Goal: Check status

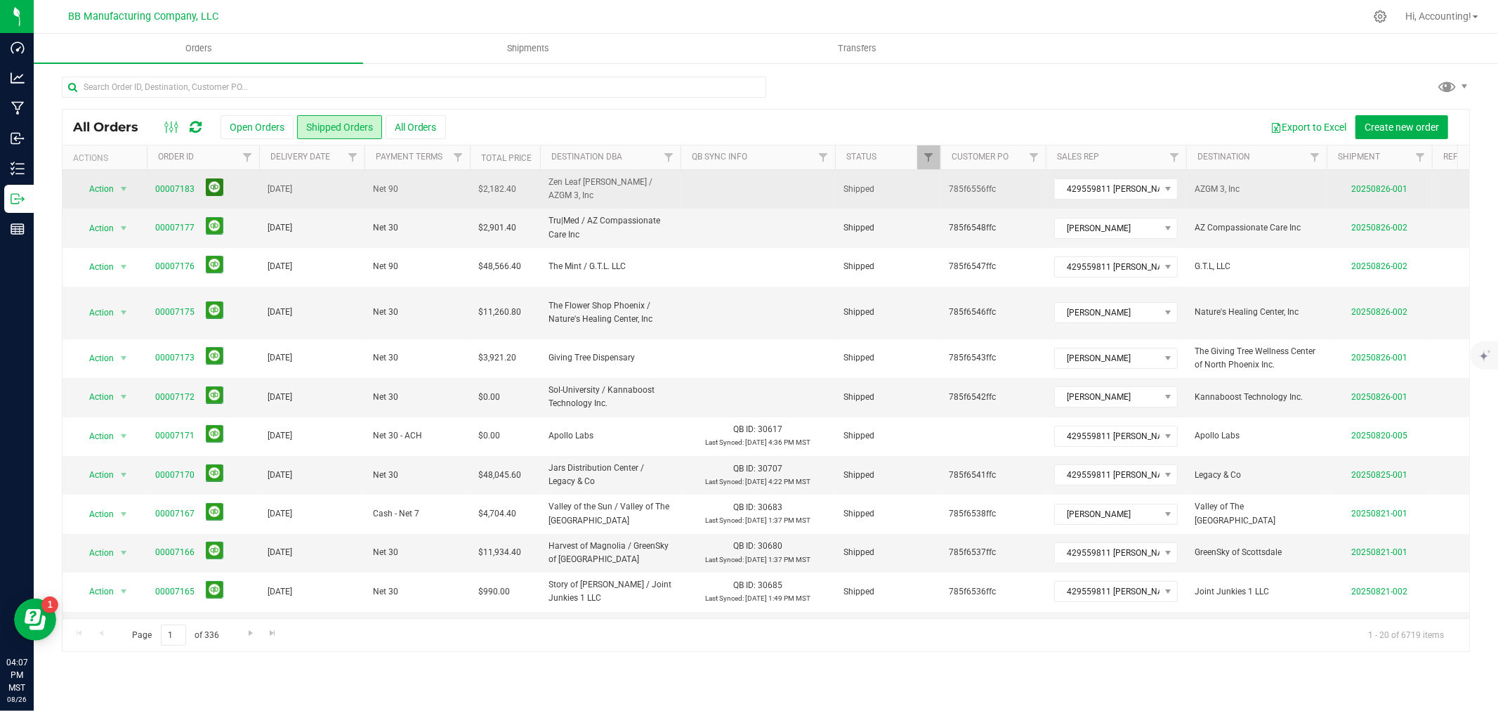
drag, startPoint x: 219, startPoint y: 186, endPoint x: 232, endPoint y: 192, distance: 14.1
click at [219, 186] on button at bounding box center [215, 187] width 18 height 18
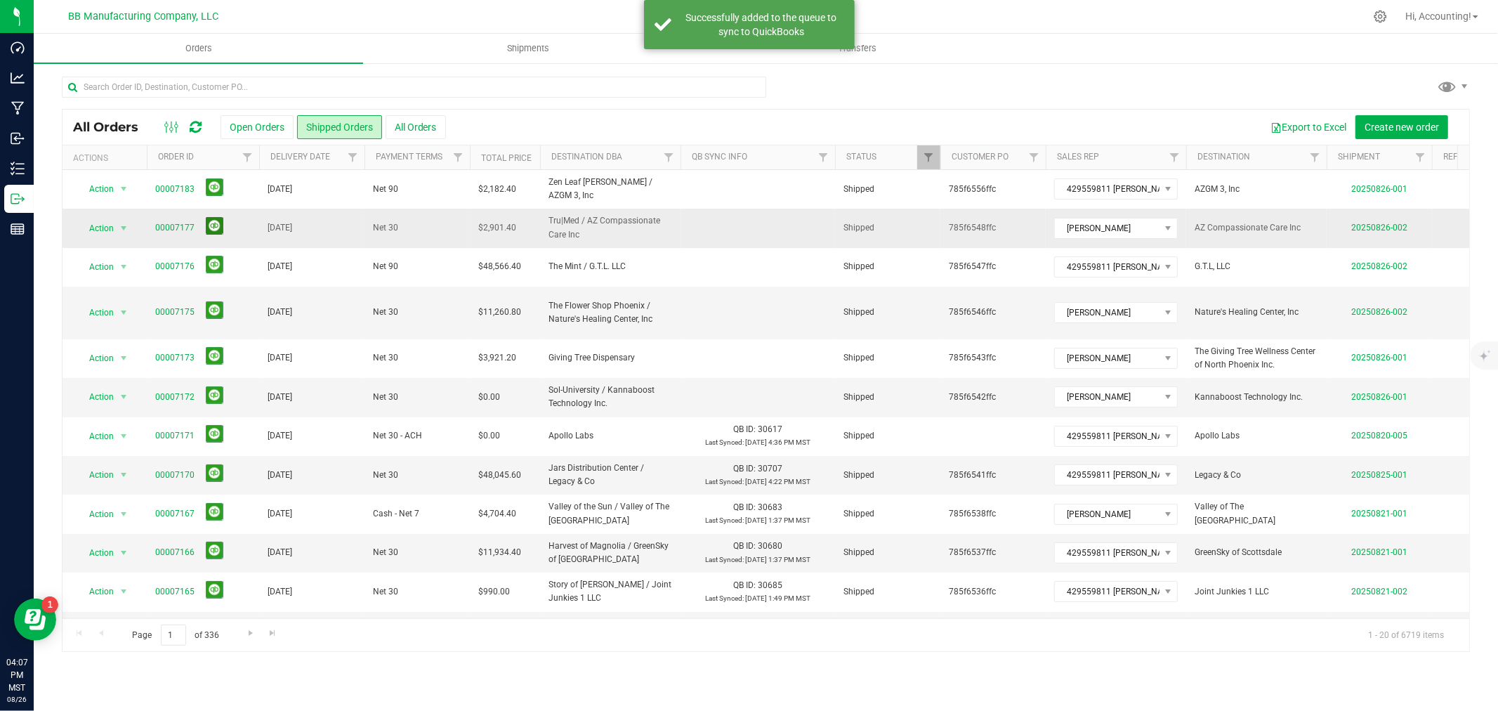
click at [206, 223] on button at bounding box center [215, 226] width 18 height 18
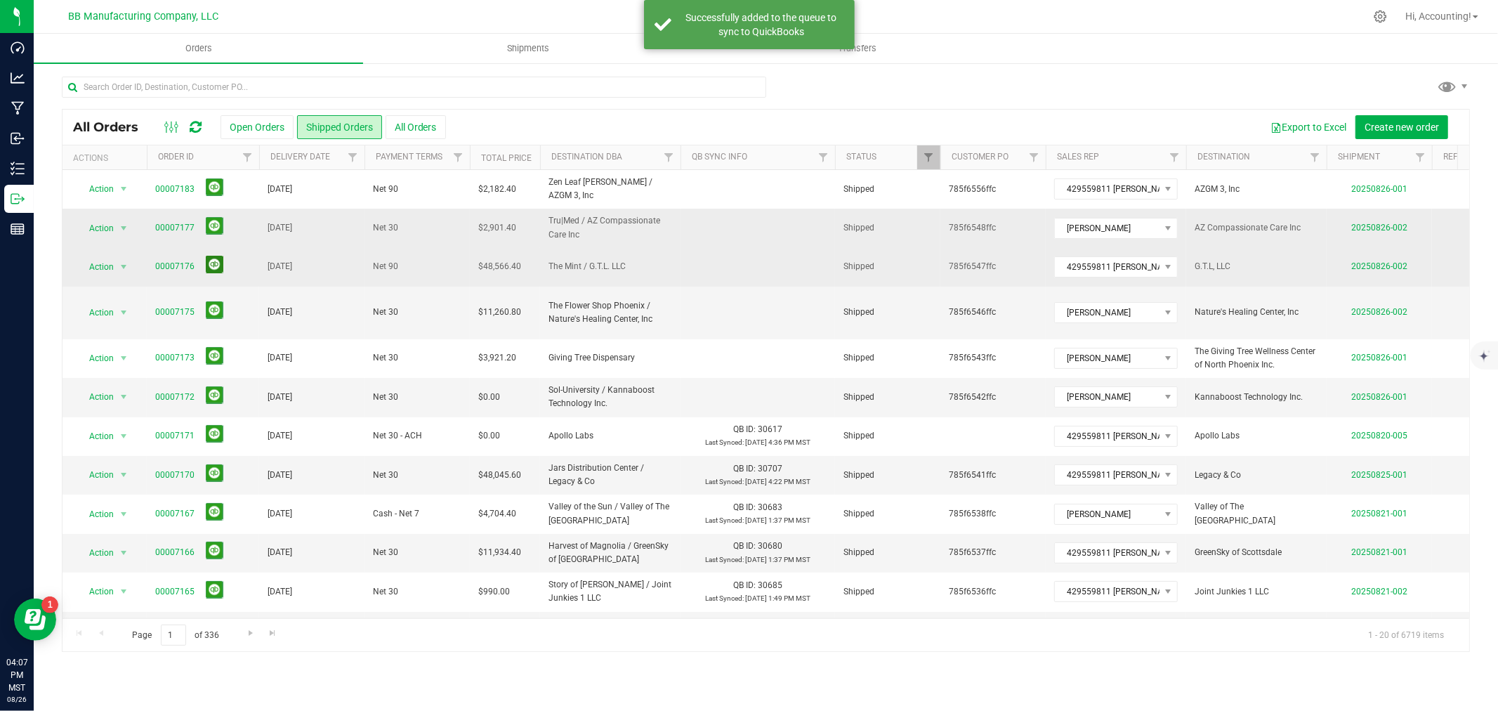
click at [209, 261] on button at bounding box center [215, 265] width 18 height 18
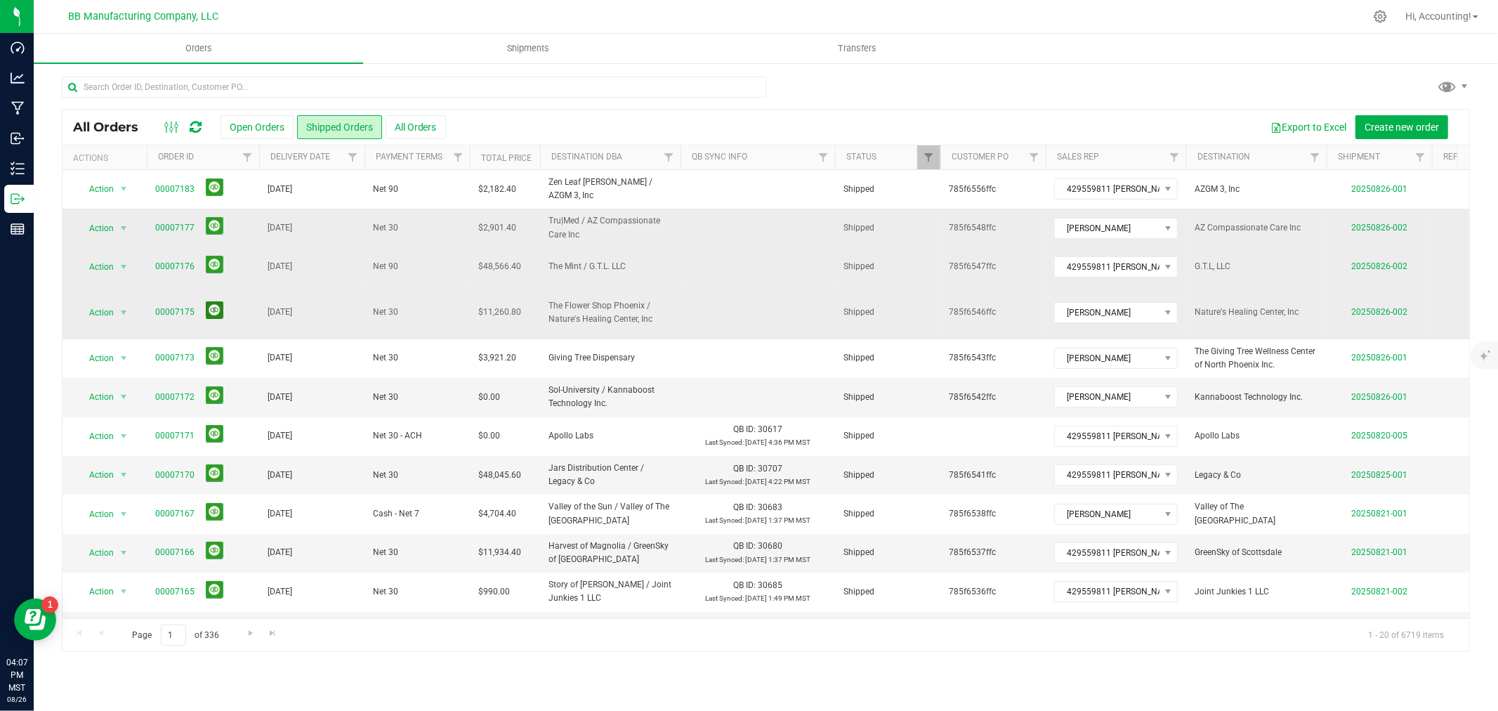
click at [212, 301] on button at bounding box center [215, 310] width 18 height 18
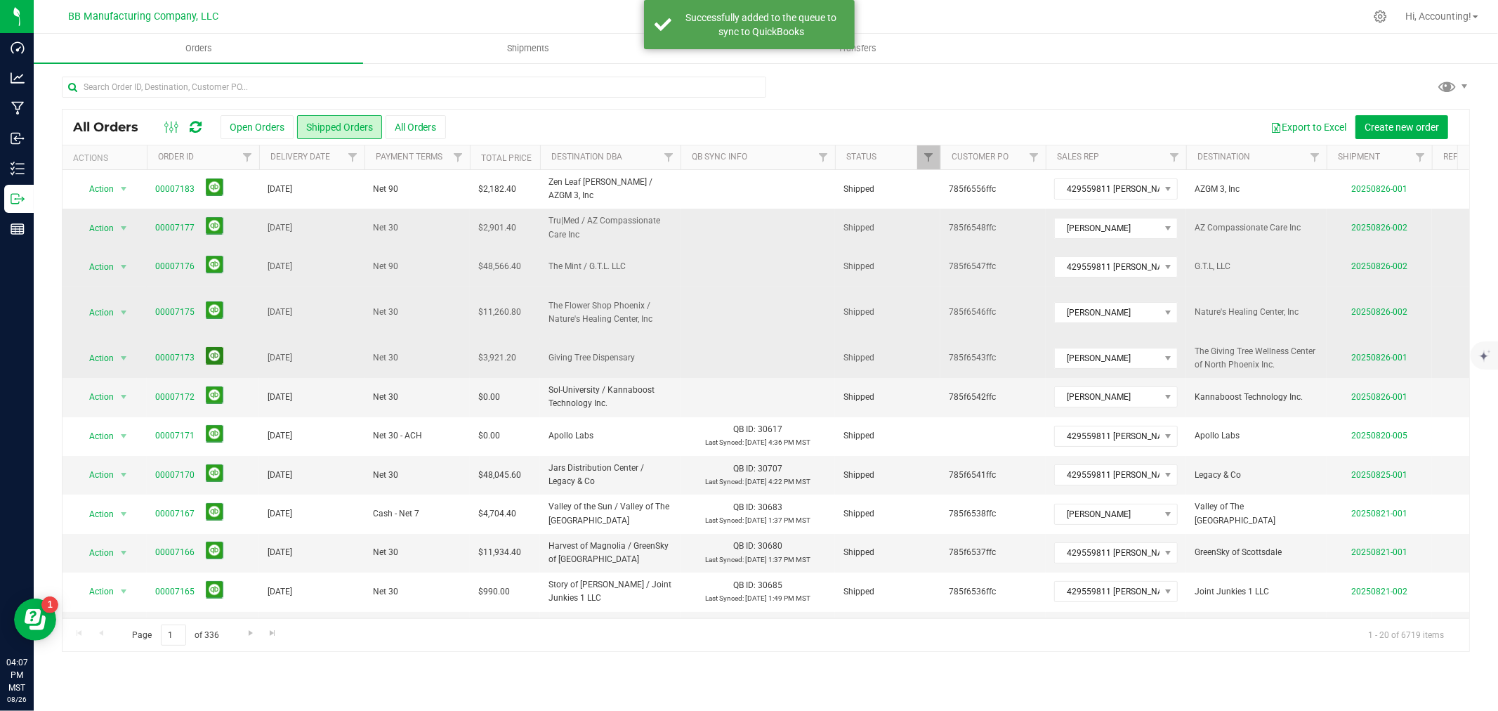
click at [216, 347] on button at bounding box center [215, 356] width 18 height 18
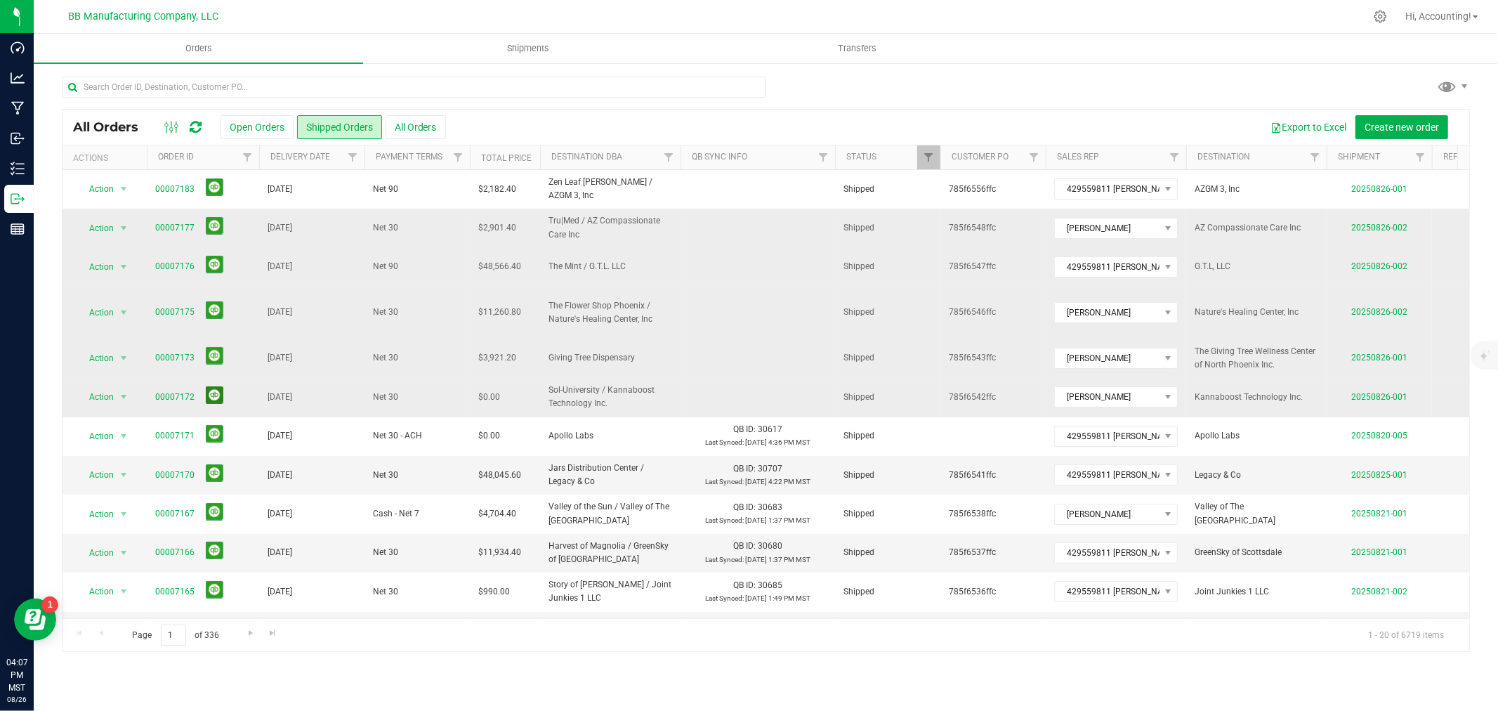
click at [211, 386] on button at bounding box center [215, 395] width 18 height 18
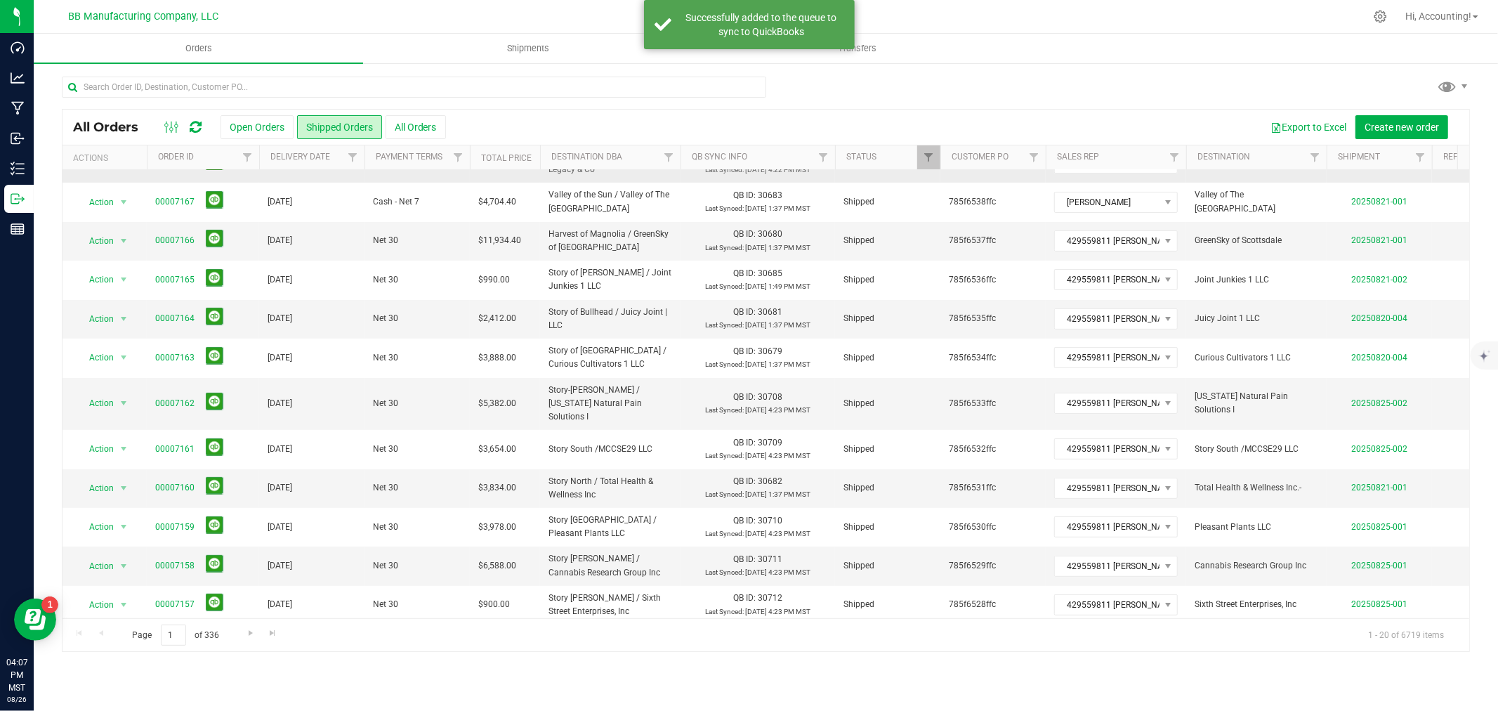
scroll to position [342, 0]
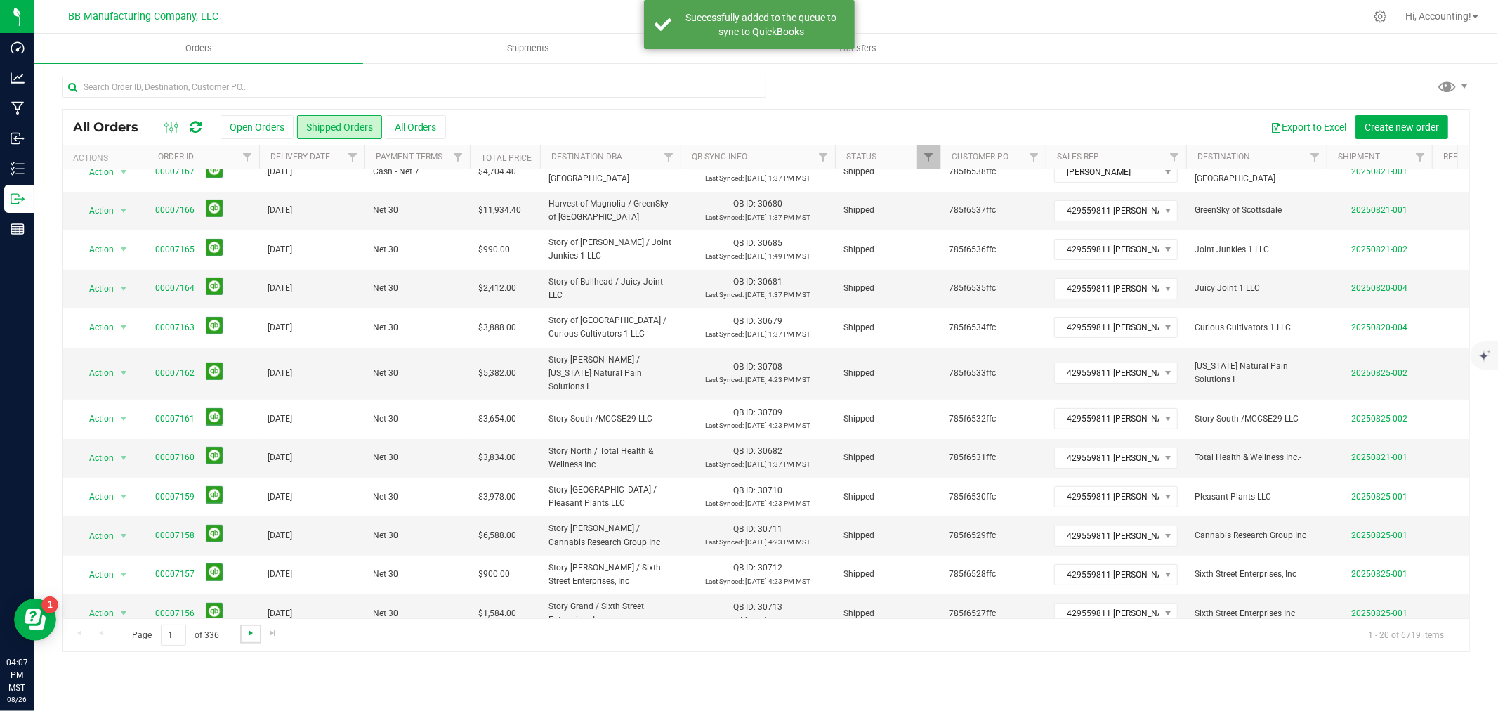
click at [245, 631] on span "Go to the next page" at bounding box center [250, 632] width 11 height 11
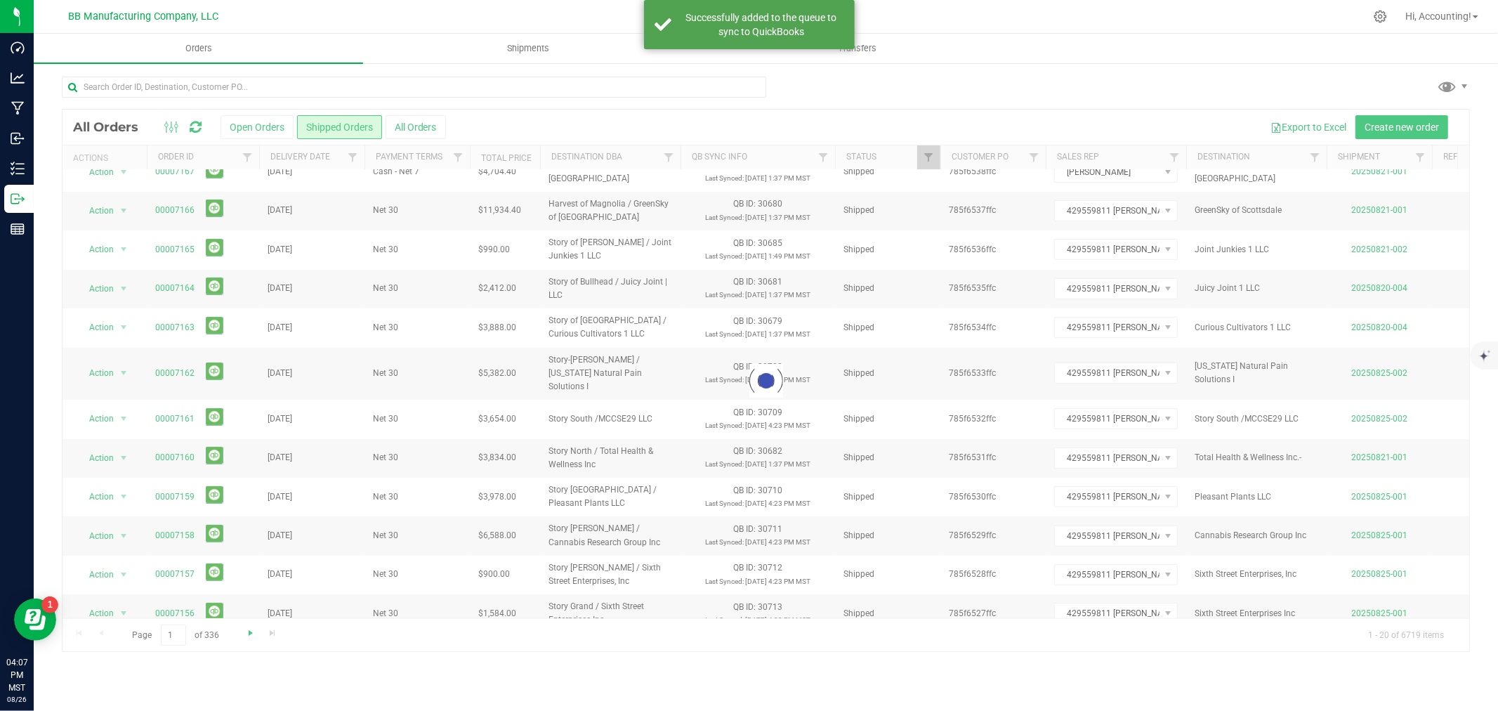
click at [243, 631] on div at bounding box center [766, 381] width 1407 height 542
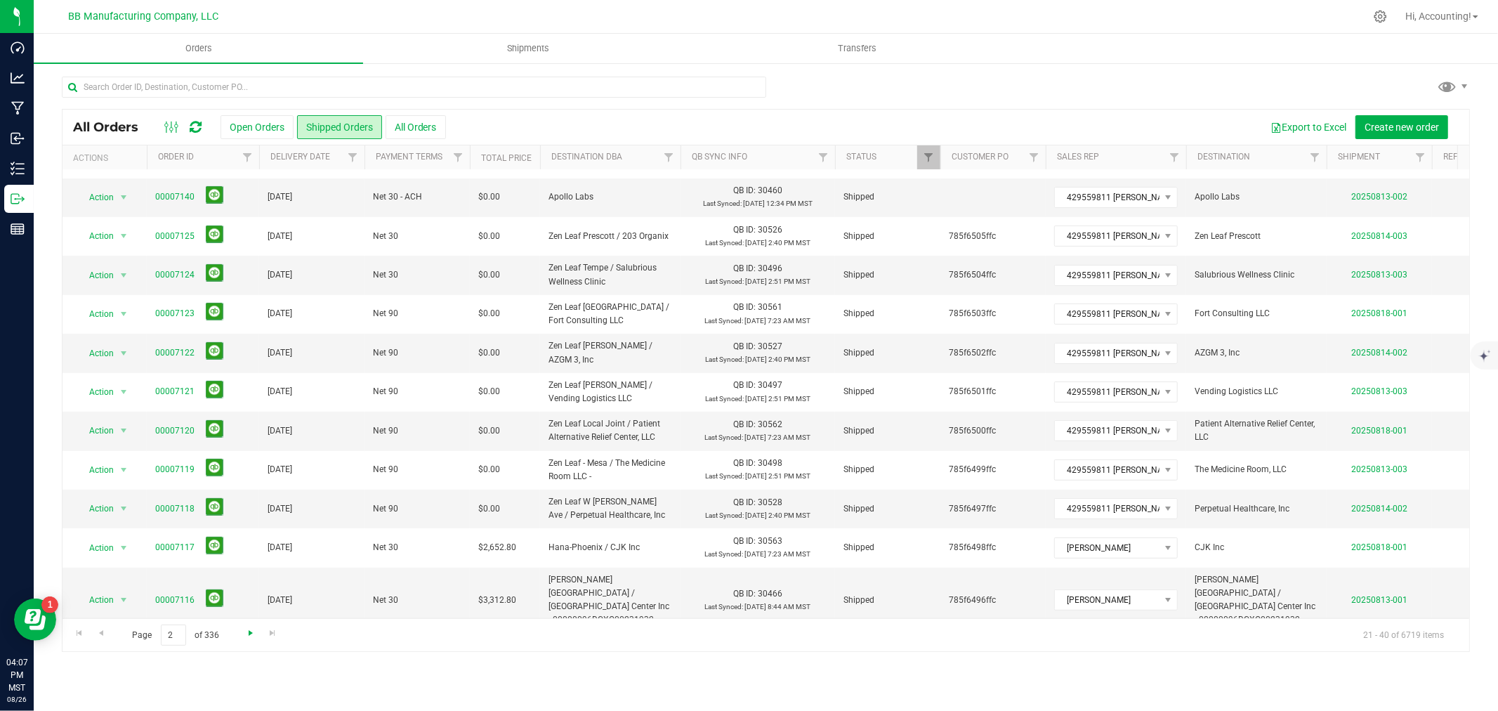
scroll to position [0, 0]
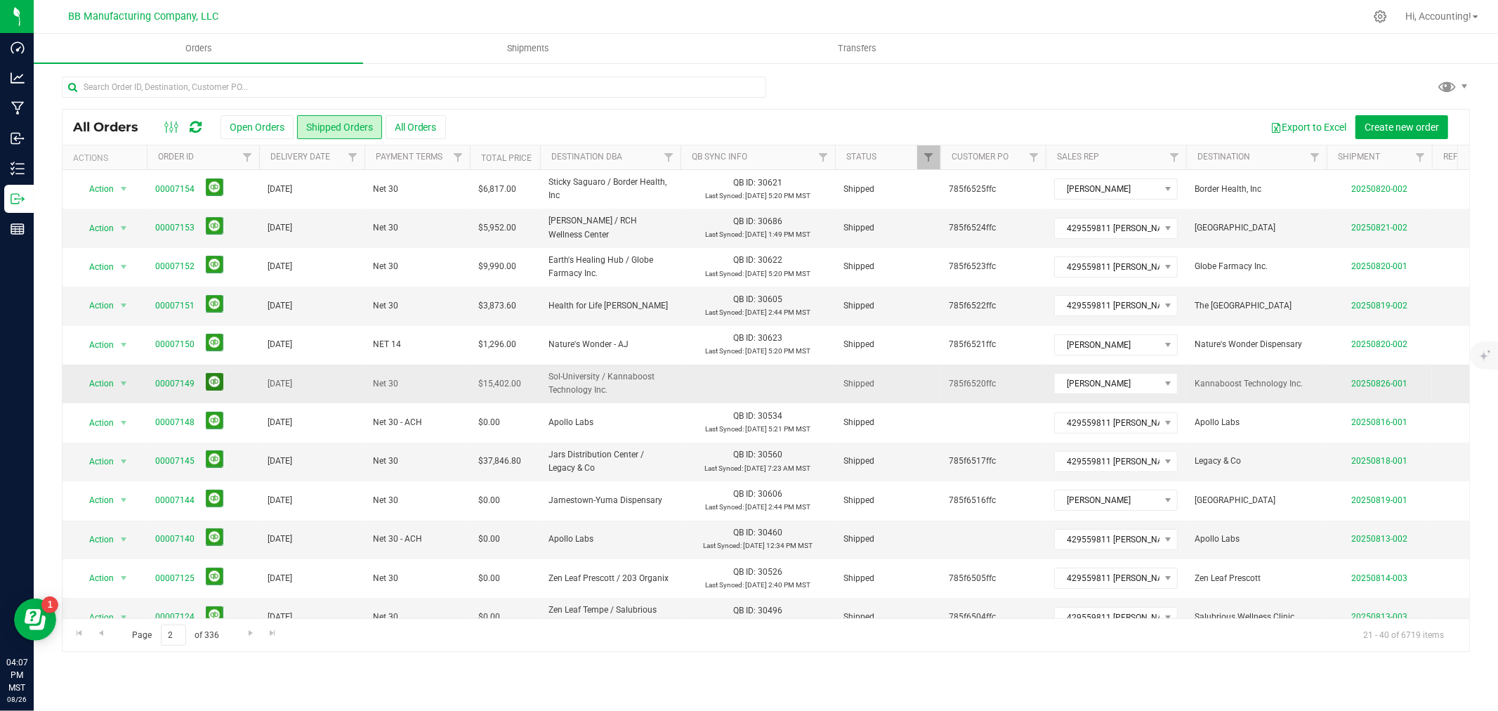
click at [214, 389] on button at bounding box center [215, 382] width 18 height 18
click at [94, 630] on link "Go to the previous page" at bounding box center [101, 633] width 20 height 19
